Goal: Transaction & Acquisition: Purchase product/service

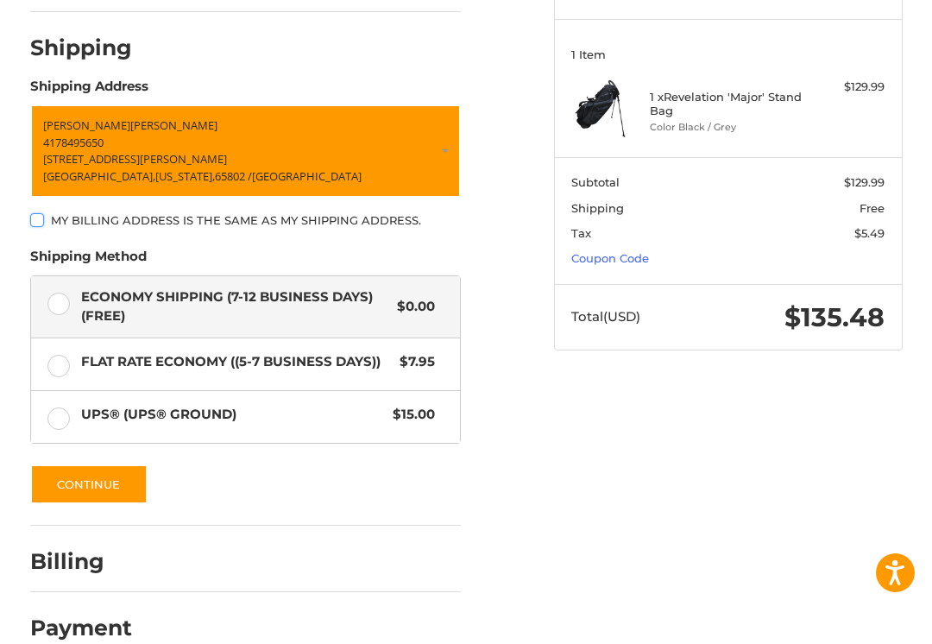
scroll to position [202, 0]
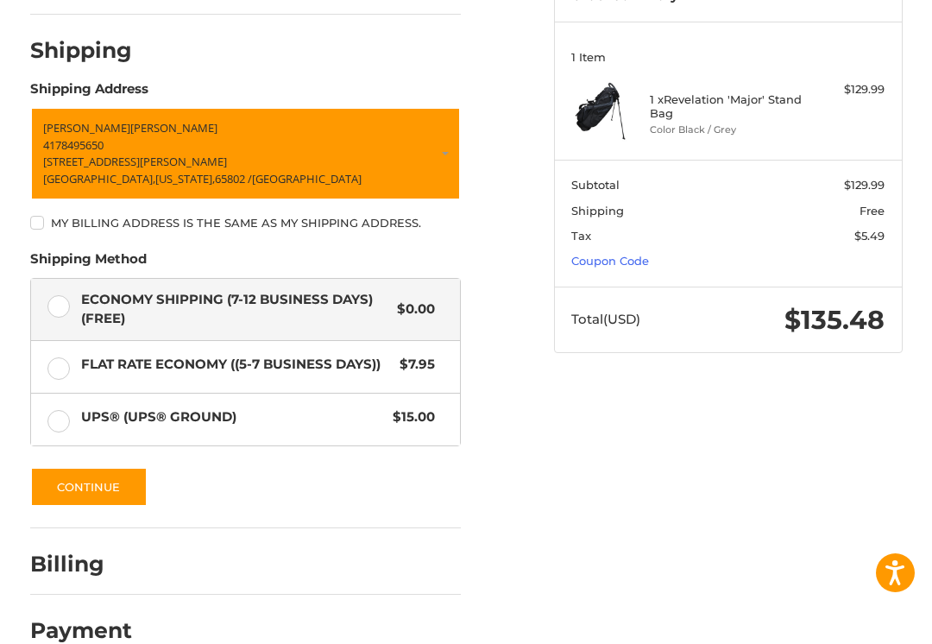
click at [636, 260] on link "Coupon Code" at bounding box center [611, 261] width 78 height 14
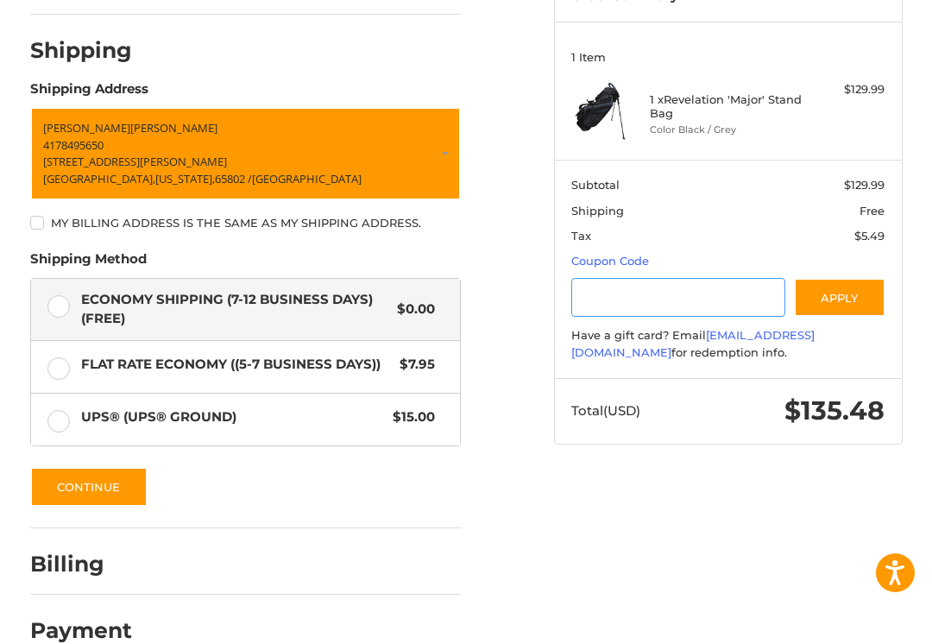
click at [641, 294] on input "Gift Certificate or Coupon Code" at bounding box center [679, 297] width 214 height 39
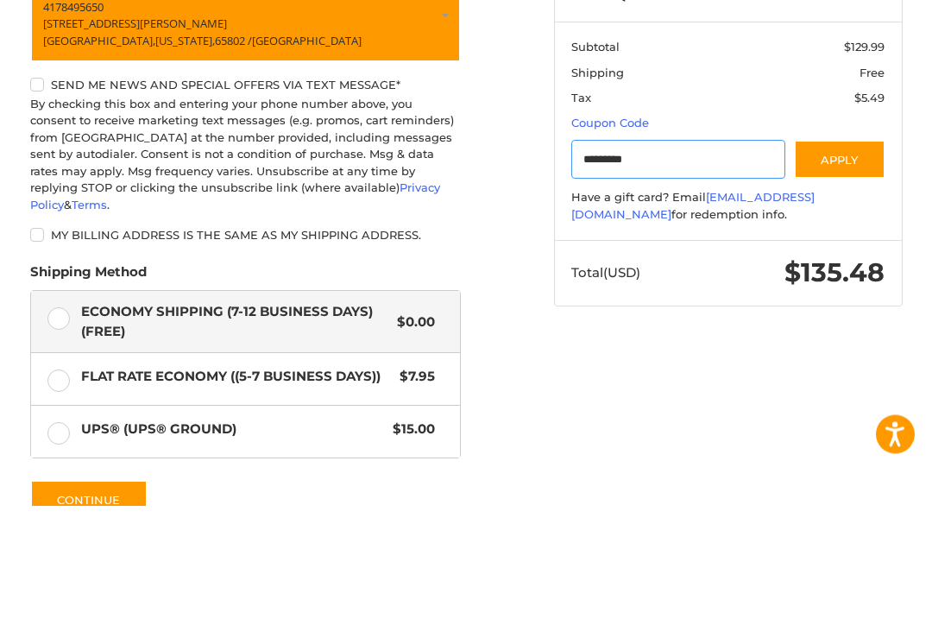
type input "*********"
click at [855, 279] on button "Apply" at bounding box center [840, 298] width 92 height 39
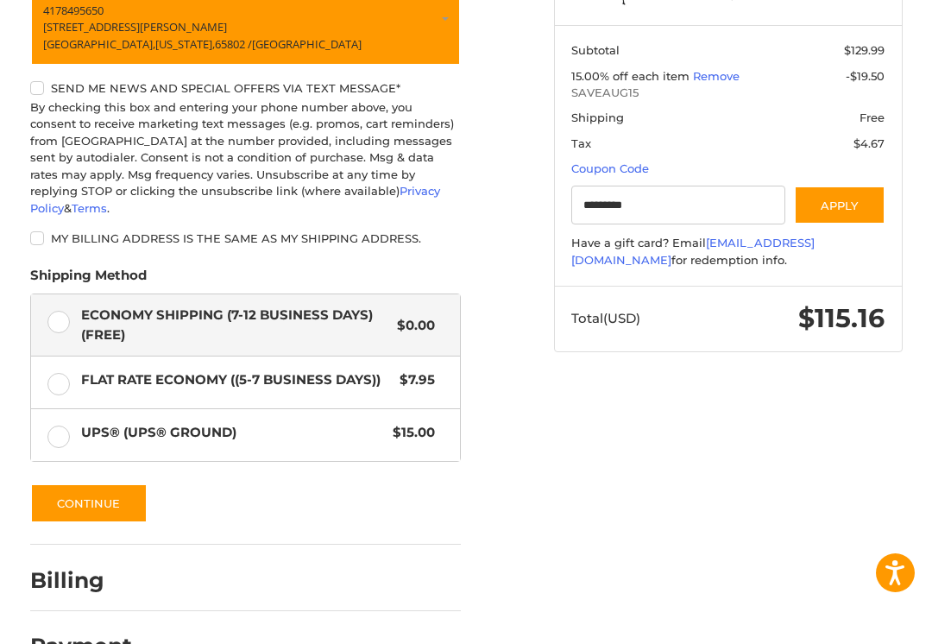
click at [119, 633] on h2 "Payment" at bounding box center [81, 646] width 102 height 27
click at [107, 633] on h2 "Payment" at bounding box center [81, 646] width 102 height 27
click at [108, 483] on button "Continue" at bounding box center [88, 503] width 117 height 40
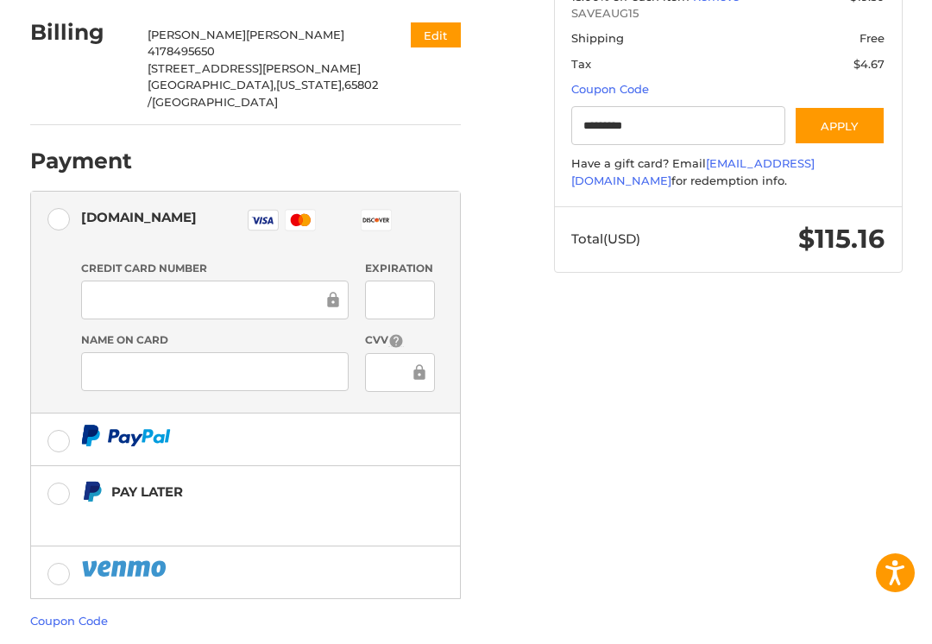
scroll to position [420, 0]
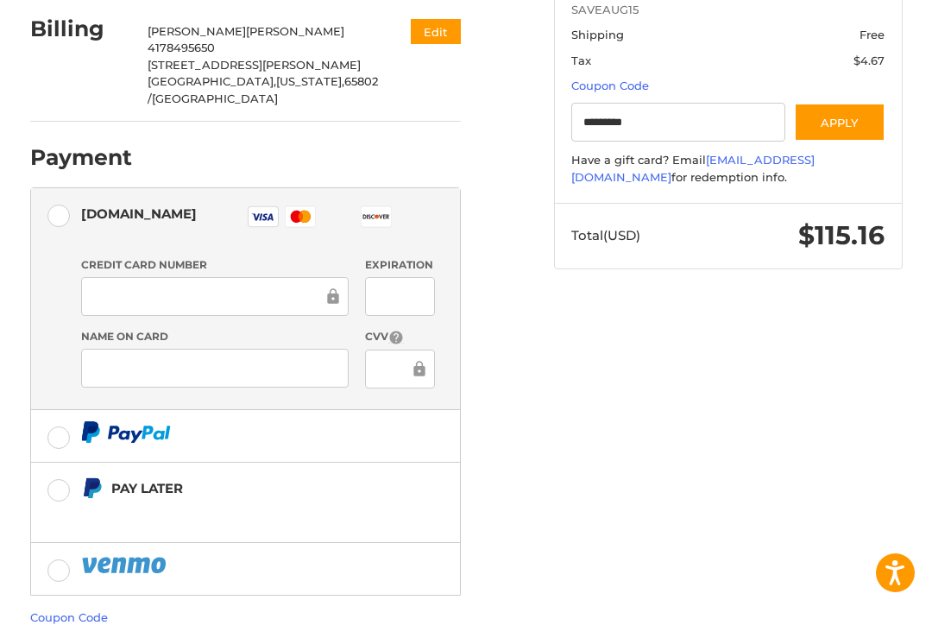
click at [64, 463] on label "Pay Later" at bounding box center [245, 502] width 429 height 79
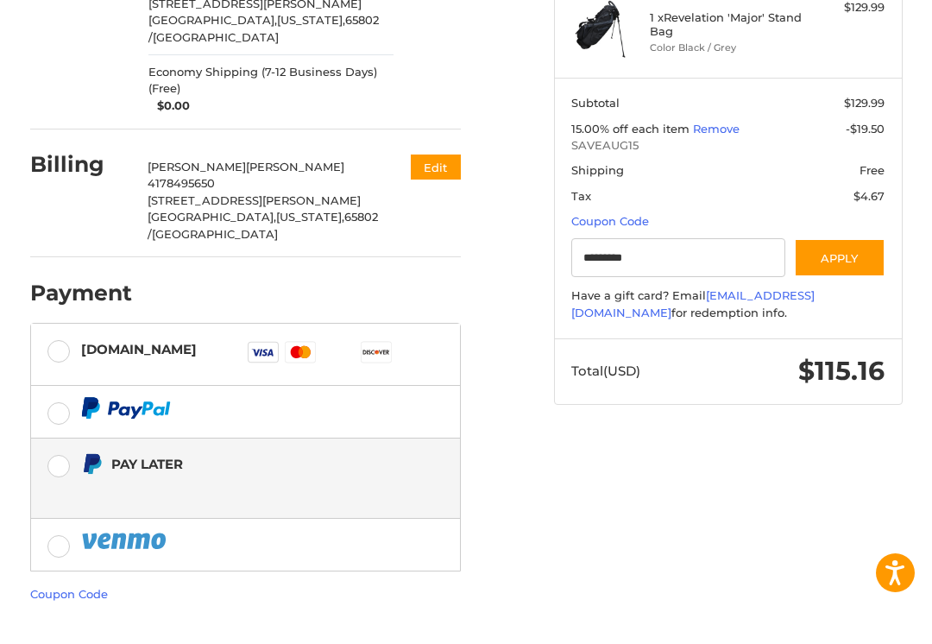
scroll to position [250, 0]
